Goal: Navigation & Orientation: Find specific page/section

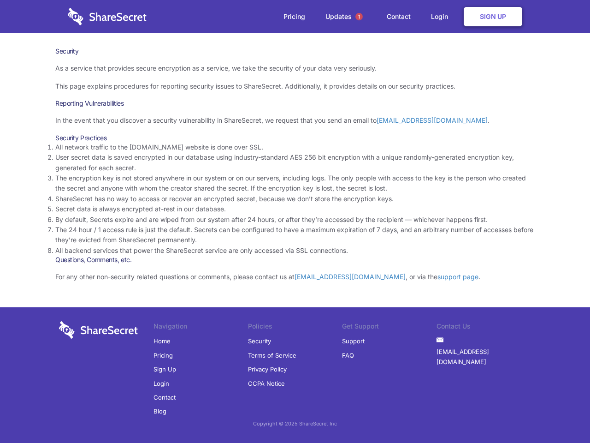
click at [295, 221] on li "By default, Secrets expire and are wiped from our system after 24 hours, or aft…" at bounding box center [295, 219] width 480 height 10
click at [359, 17] on span "1" at bounding box center [359, 16] width 7 height 7
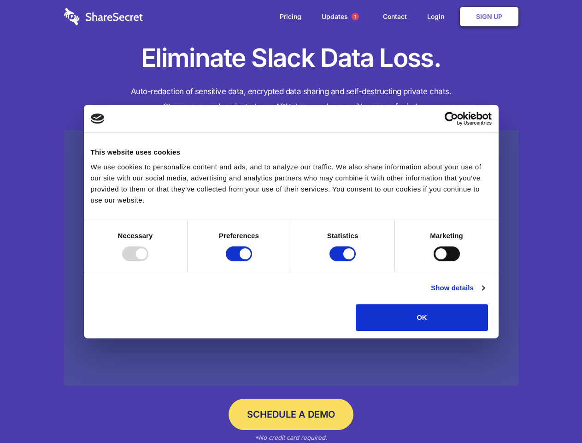
click at [148, 261] on div at bounding box center [135, 253] width 26 height 15
click at [252, 261] on input "Preferences" at bounding box center [239, 253] width 26 height 15
checkbox input "false"
click at [344, 261] on input "Statistics" at bounding box center [343, 253] width 26 height 15
checkbox input "false"
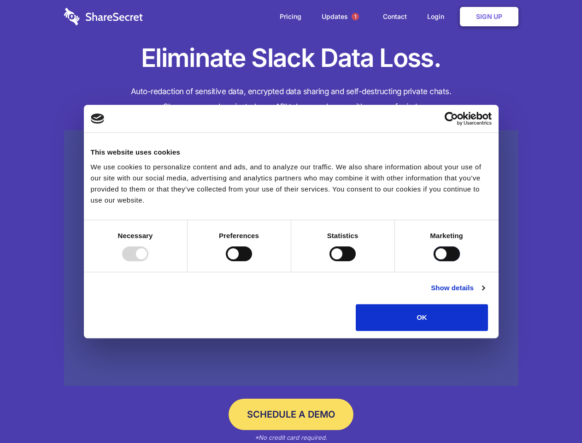
click at [434, 261] on input "Marketing" at bounding box center [447, 253] width 26 height 15
checkbox input "true"
click at [485, 293] on link "Show details" at bounding box center [457, 287] width 53 height 11
click at [0, 0] on li "Necessary 7 Necessary cookies help make a website usable by enabling basic func…" at bounding box center [0, 0] width 0 height 0
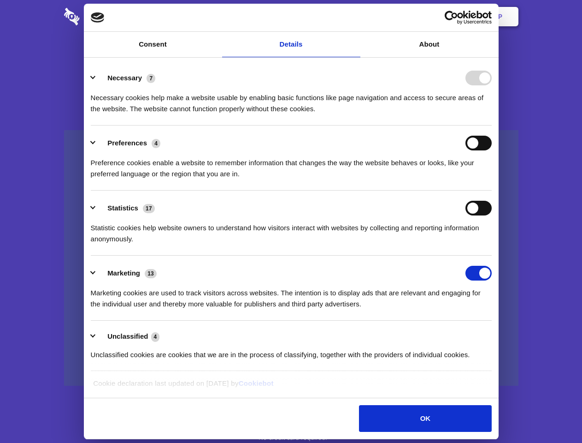
click at [355, 17] on span "1" at bounding box center [355, 16] width 7 height 7
